Goal: Information Seeking & Learning: Learn about a topic

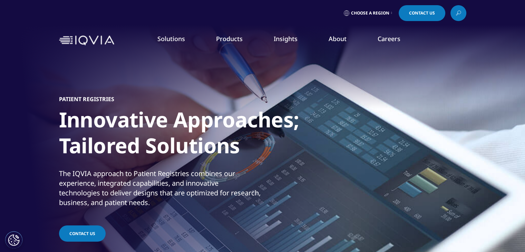
click at [167, 188] on link "Patient Engagement and Support" at bounding box center [204, 189] width 122 height 8
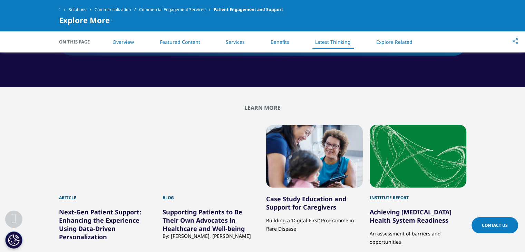
scroll to position [1416, 0]
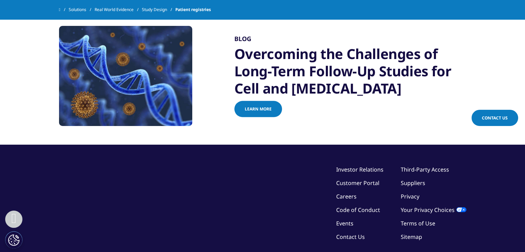
scroll to position [863, 0]
